Goal: Check status: Check status

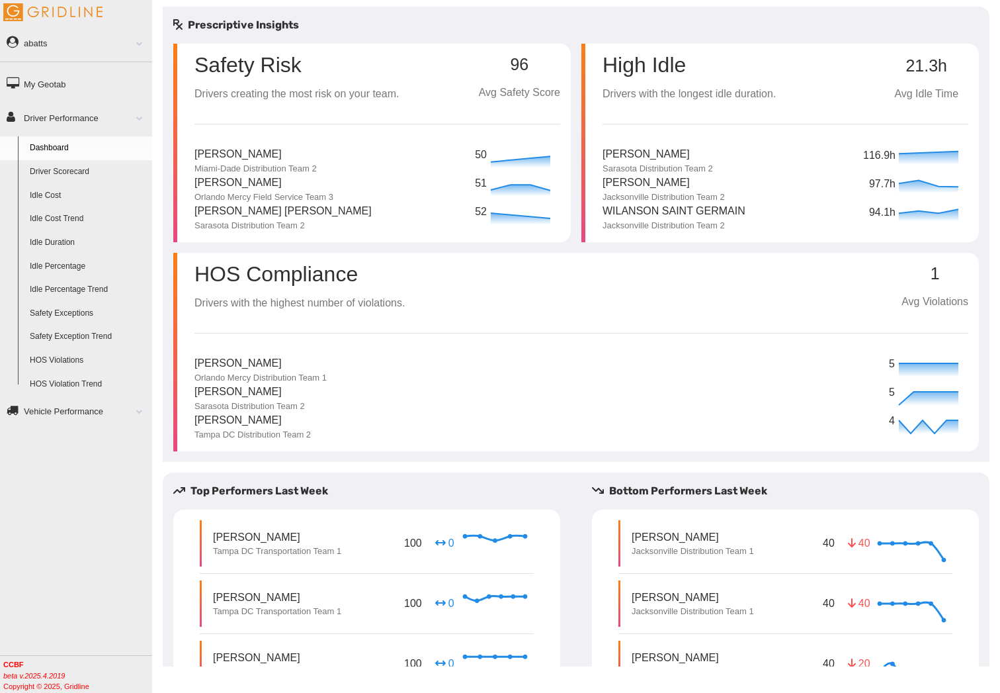
click at [58, 173] on link "Driver Scorecard" at bounding box center [88, 172] width 128 height 24
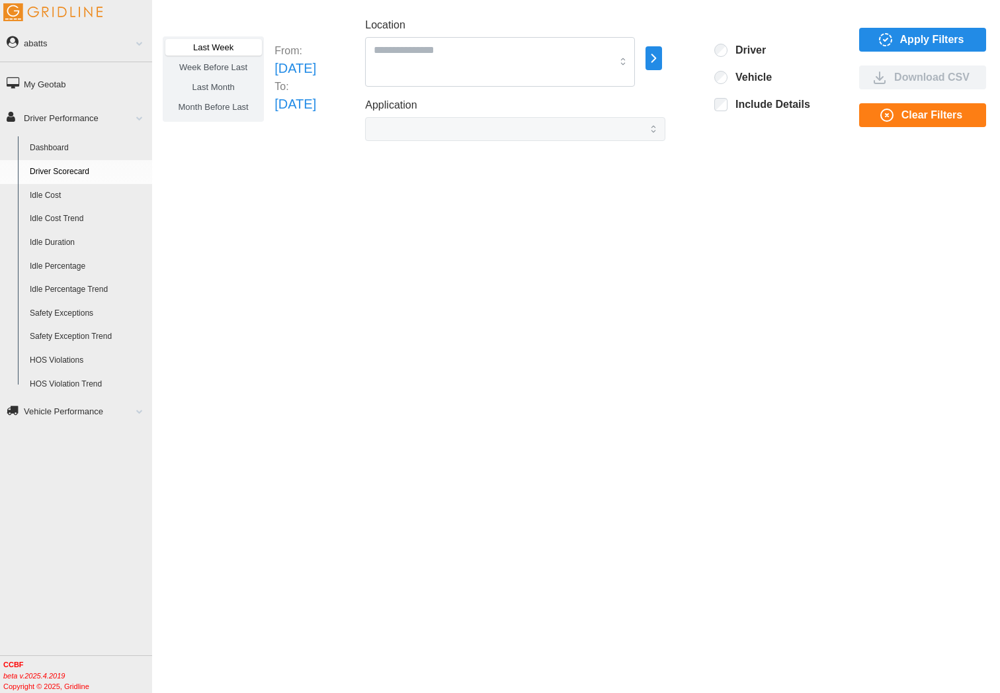
click at [903, 41] on span "Apply Filters" at bounding box center [933, 39] width 64 height 22
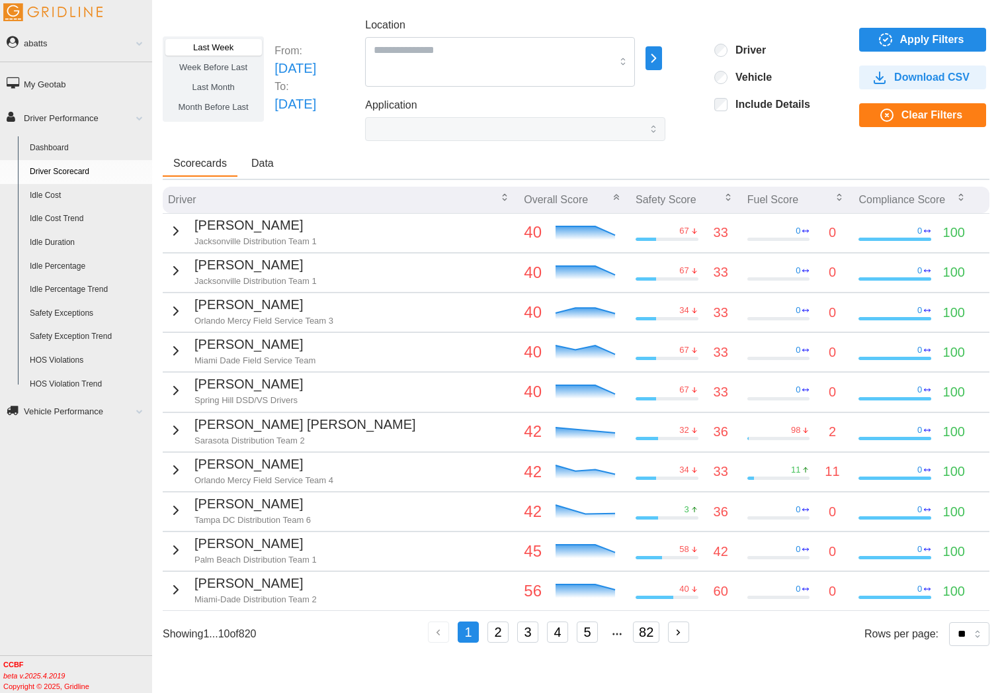
click at [635, 98] on div "Application" at bounding box center [515, 119] width 300 height 44
drag, startPoint x: 505, startPoint y: 626, endPoint x: 513, endPoint y: 627, distance: 8.0
click at [506, 626] on button "2" at bounding box center [498, 631] width 21 height 21
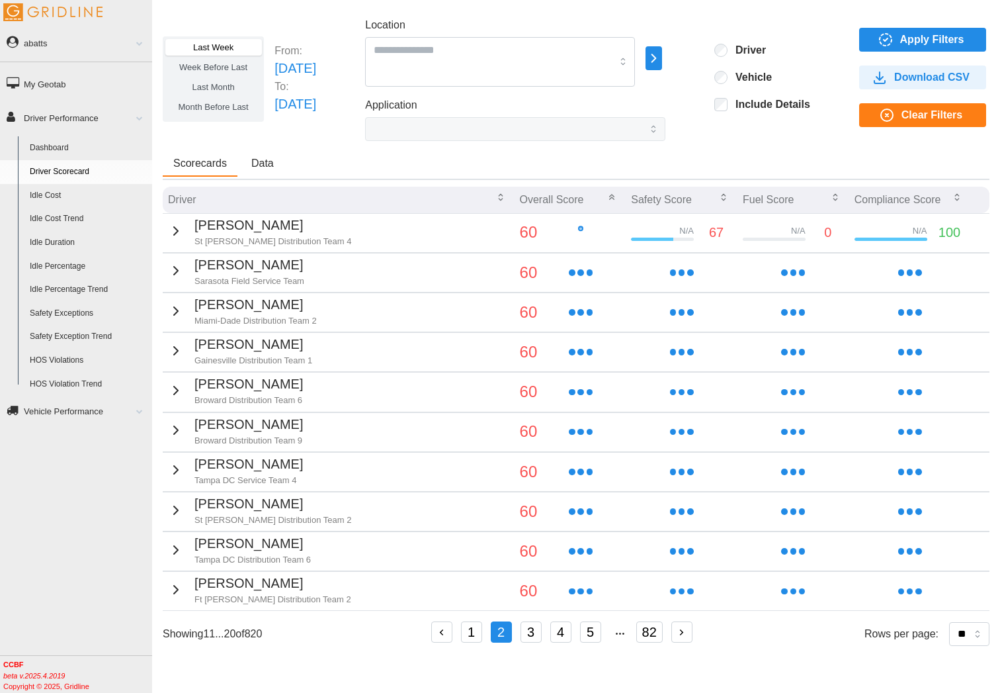
click at [537, 627] on button "3" at bounding box center [531, 631] width 21 height 21
click at [599, 628] on button "5" at bounding box center [590, 631] width 21 height 21
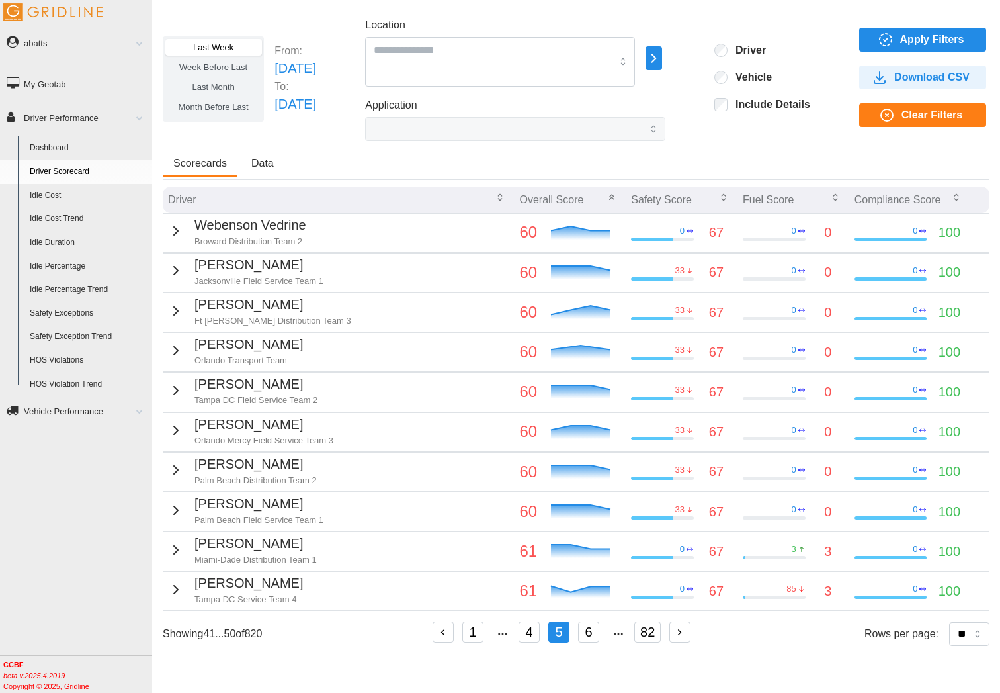
click at [661, 627] on button "82" at bounding box center [648, 631] width 26 height 21
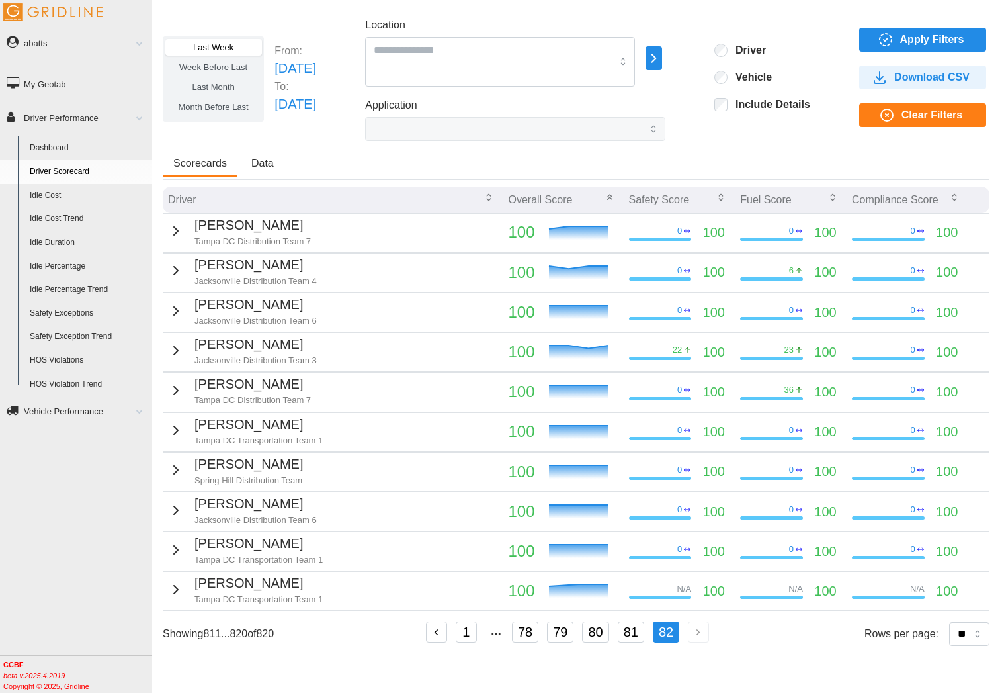
click at [443, 629] on icon "button" at bounding box center [437, 633] width 12 height 12
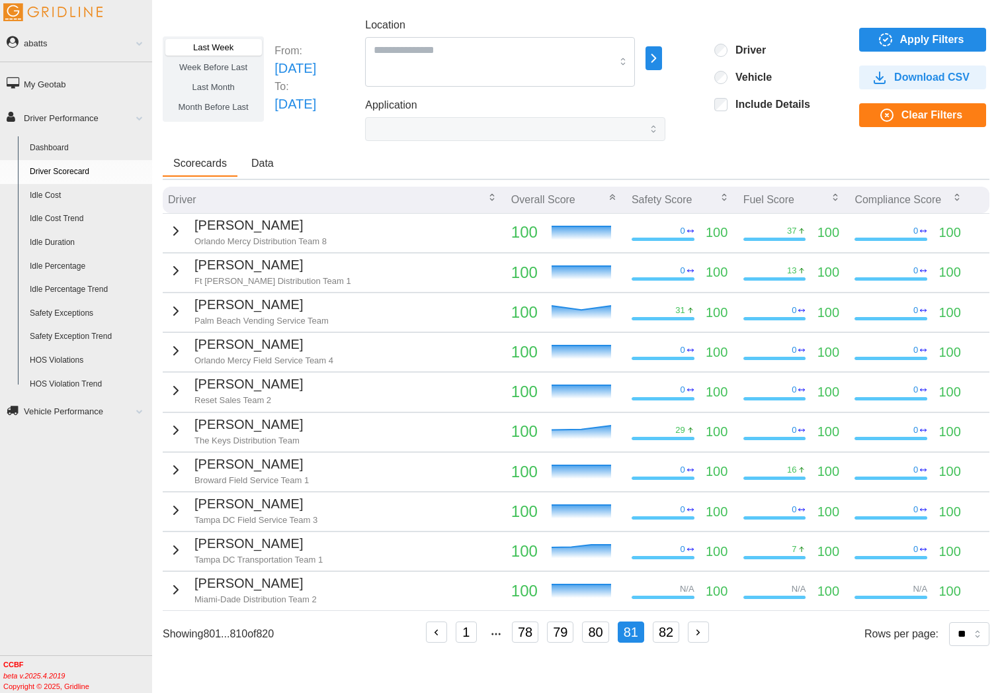
click at [474, 627] on button "1" at bounding box center [466, 631] width 21 height 21
